Goal: Task Accomplishment & Management: Use online tool/utility

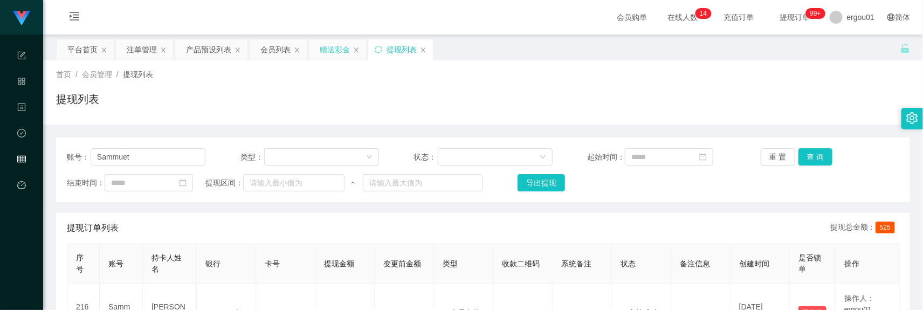
click at [331, 53] on div "赠送彩金" at bounding box center [335, 49] width 30 height 20
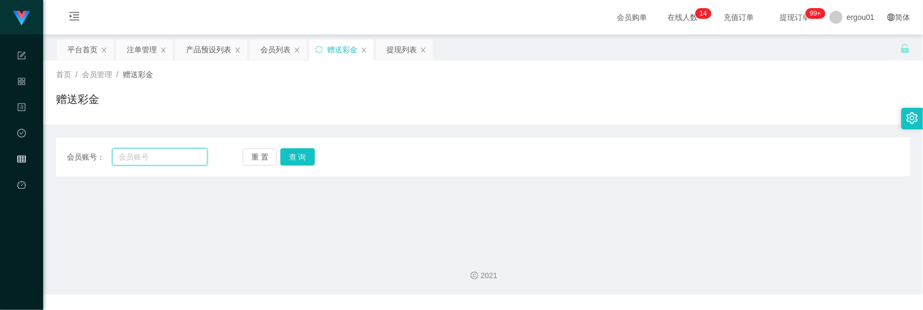
click at [181, 155] on input "text" at bounding box center [159, 156] width 95 height 17
paste input "yydudu"
type input "yydudu"
drag, startPoint x: 317, startPoint y: 151, endPoint x: 308, endPoint y: 156, distance: 10.4
click at [317, 151] on div "重 置 查 询" at bounding box center [312, 156] width 141 height 17
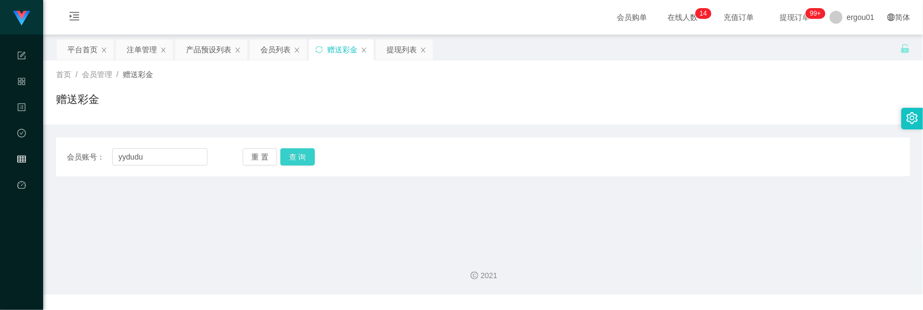
click at [305, 159] on button "查 询" at bounding box center [297, 156] width 34 height 17
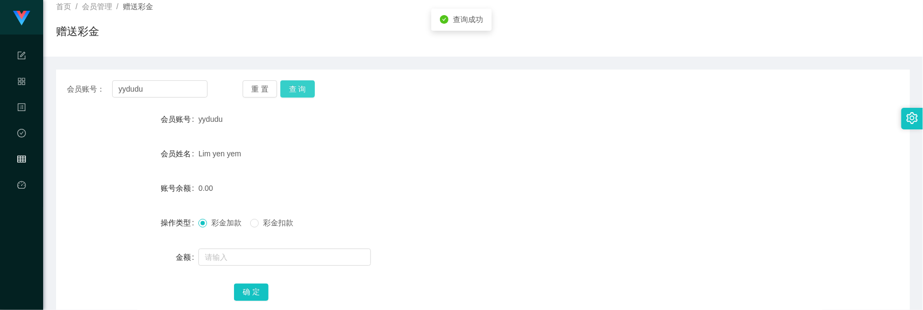
scroll to position [134, 0]
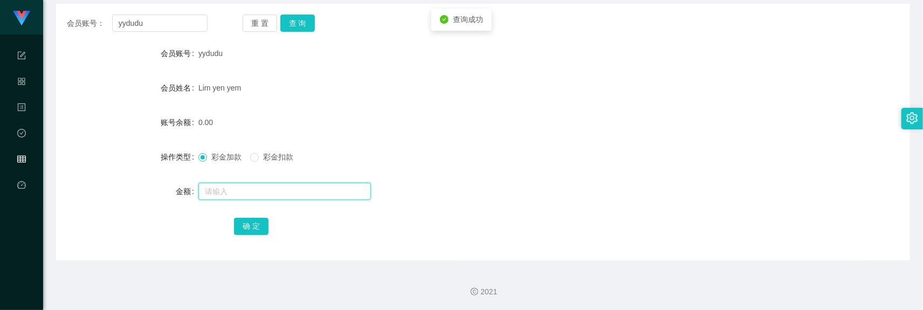
click at [252, 188] on input "text" at bounding box center [284, 191] width 172 height 17
type input "300"
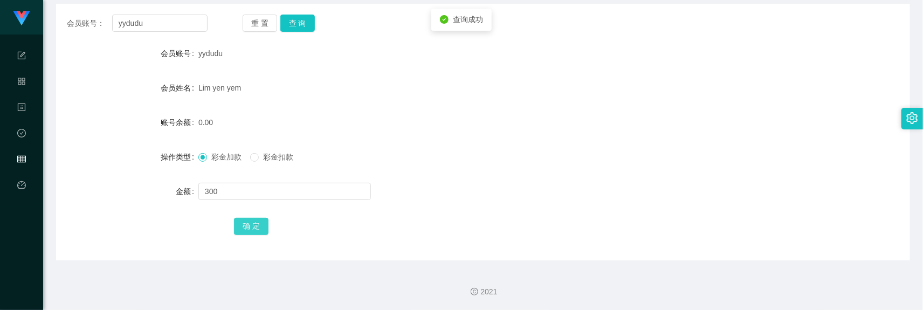
click at [248, 223] on button "确 定" at bounding box center [251, 226] width 34 height 17
click at [154, 20] on input "yydudu" at bounding box center [159, 23] width 95 height 17
paste input "98557597"
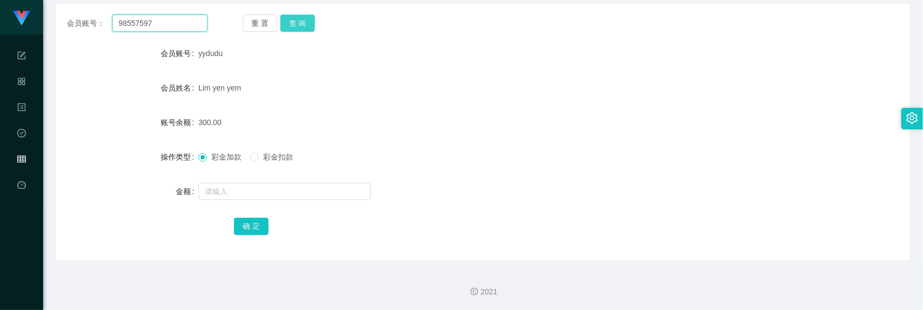
type input "98557597"
click at [310, 25] on button "查 询" at bounding box center [297, 23] width 34 height 17
click at [235, 178] on form "会员账号 98557597 会员姓名 [PERSON_NAME] How 账号余额 0.00 操作类型 彩金加款 彩金扣款 金额 确 定" at bounding box center [483, 140] width 854 height 194
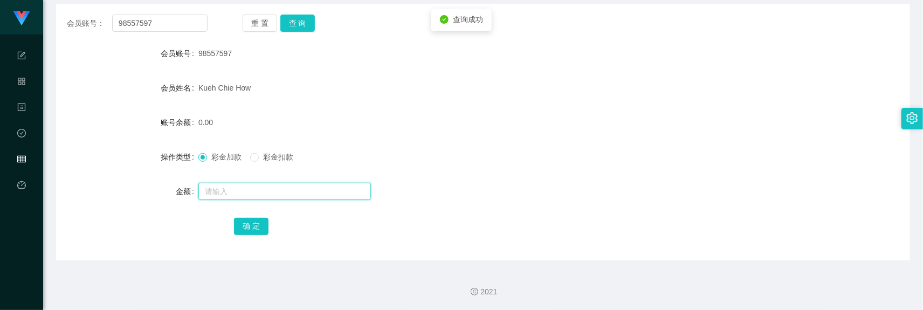
click at [235, 184] on input "text" at bounding box center [284, 191] width 172 height 17
type input "300"
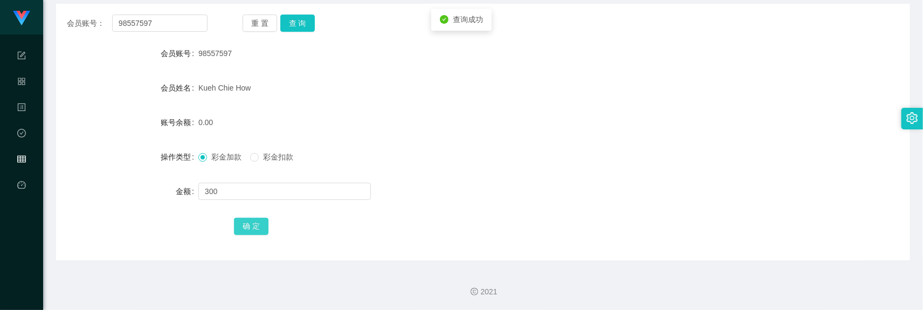
click at [252, 223] on button "确 定" at bounding box center [251, 226] width 34 height 17
click at [636, 228] on div "确 定" at bounding box center [483, 226] width 498 height 22
